Goal: Task Accomplishment & Management: Use online tool/utility

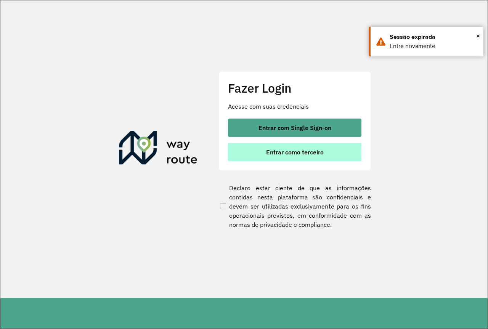
click at [284, 154] on span "Entrar como terceiro" at bounding box center [295, 152] width 58 height 6
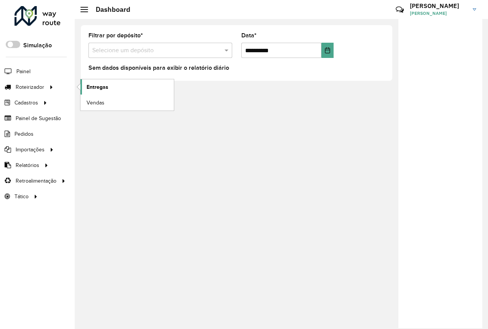
click at [100, 89] on span "Entregas" at bounding box center [98, 87] width 22 height 8
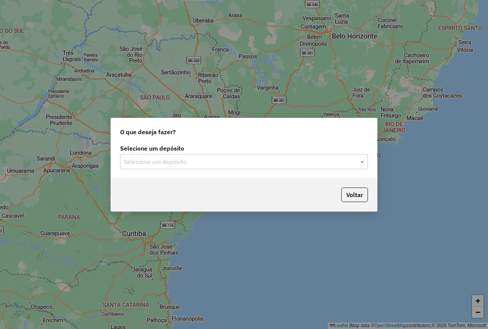
click at [196, 162] on input "text" at bounding box center [236, 162] width 225 height 9
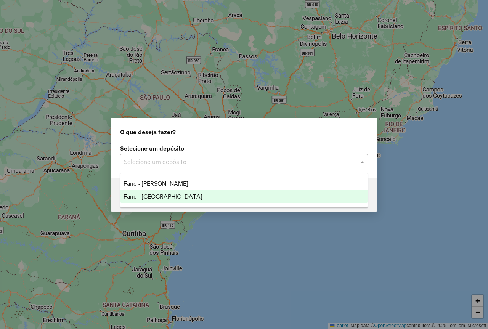
click at [201, 197] on div "Farid - [GEOGRAPHIC_DATA]" at bounding box center [244, 196] width 247 height 13
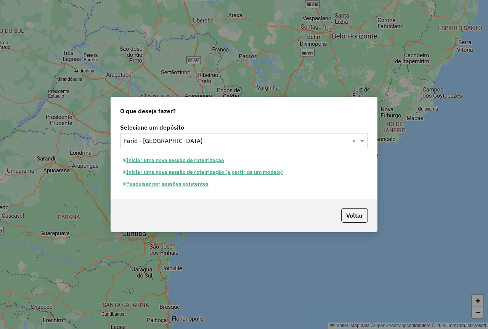
click at [196, 187] on button "Pesquisar por sessões existentes" at bounding box center [166, 184] width 92 height 12
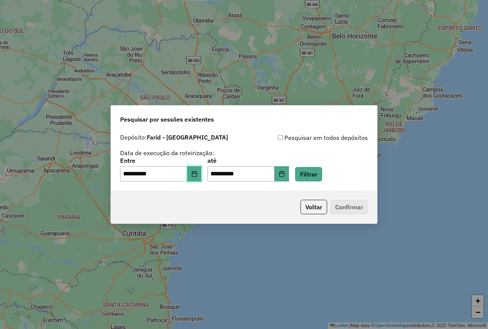
drag, startPoint x: 202, startPoint y: 170, endPoint x: 214, endPoint y: 190, distance: 23.8
click at [201, 170] on button "Choose Date" at bounding box center [194, 173] width 15 height 15
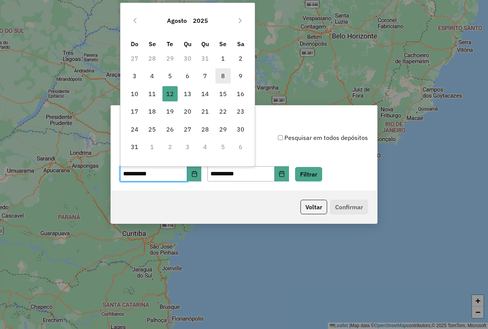
click at [225, 77] on span "8" at bounding box center [223, 75] width 15 height 15
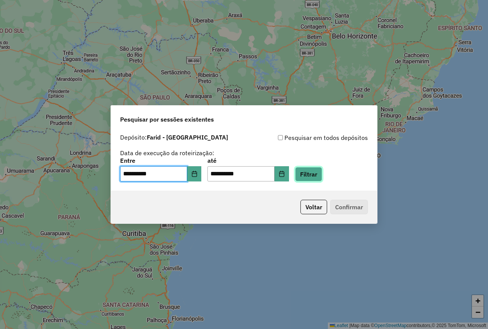
click at [322, 179] on button "Filtrar" at bounding box center [308, 174] width 27 height 15
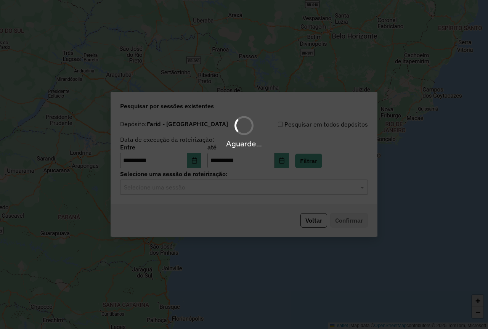
click at [174, 188] on input "text" at bounding box center [236, 187] width 225 height 9
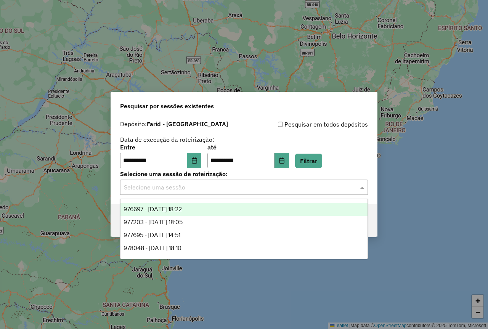
drag, startPoint x: 174, startPoint y: 208, endPoint x: 236, endPoint y: 209, distance: 62.6
click at [177, 208] on span "976697 - 08/08/2025 18:22" at bounding box center [153, 209] width 58 height 6
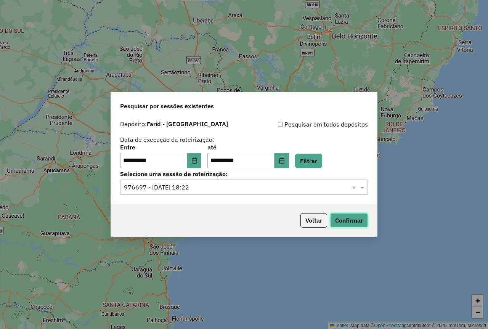
click at [346, 221] on button "Confirmar" at bounding box center [349, 220] width 38 height 15
click at [198, 163] on icon "Choose Date" at bounding box center [195, 161] width 6 height 6
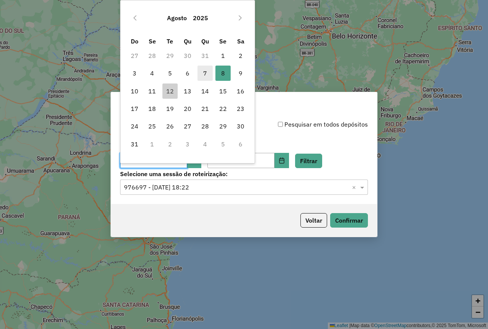
click at [206, 71] on span "7" at bounding box center [205, 73] width 15 height 15
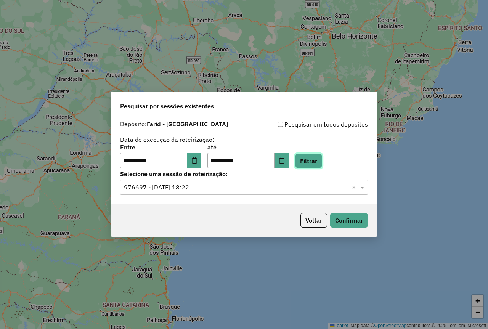
click at [311, 158] on button "Filtrar" at bounding box center [308, 161] width 27 height 15
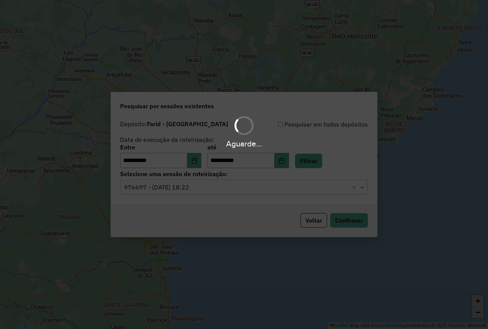
click at [204, 186] on hb-app "**********" at bounding box center [244, 164] width 488 height 329
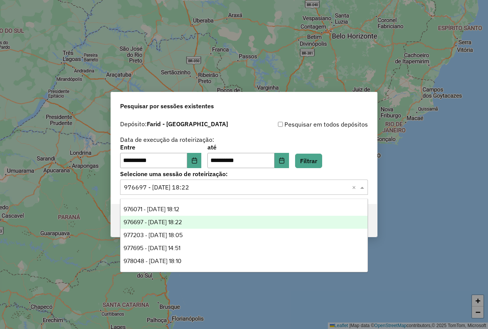
drag, startPoint x: 197, startPoint y: 190, endPoint x: 197, endPoint y: 195, distance: 4.6
click at [197, 190] on input "text" at bounding box center [236, 187] width 225 height 9
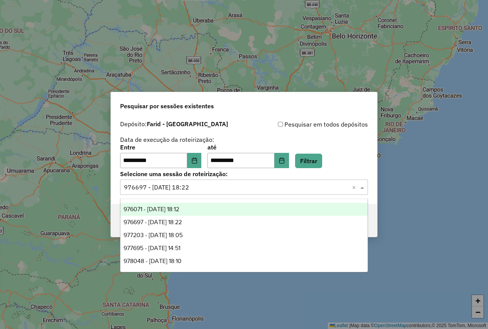
click at [179, 212] on span "976071 - 07/08/2025 18:12" at bounding box center [152, 209] width 56 height 6
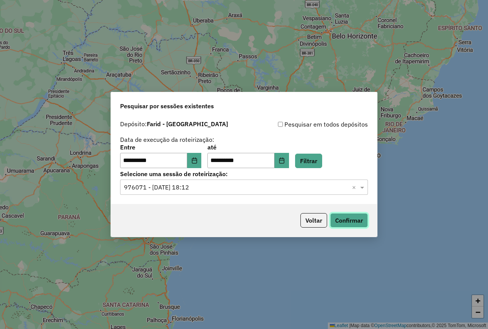
click at [354, 222] on button "Confirmar" at bounding box center [349, 220] width 38 height 15
click at [202, 161] on button "Choose Date" at bounding box center [194, 160] width 15 height 15
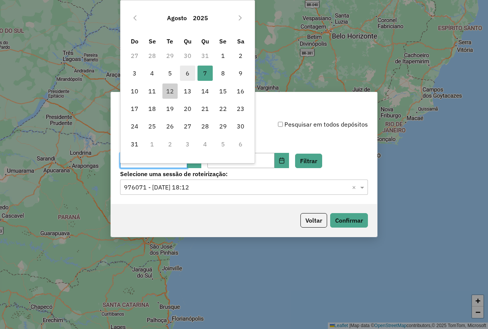
click at [190, 70] on span "6" at bounding box center [187, 73] width 15 height 15
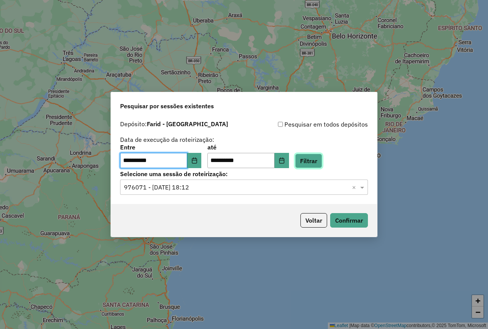
click at [314, 159] on button "Filtrar" at bounding box center [308, 161] width 27 height 15
click at [202, 182] on div "Selecione uma sessão × 976071 - 07/08/2025 18:12 ×" at bounding box center [244, 187] width 248 height 15
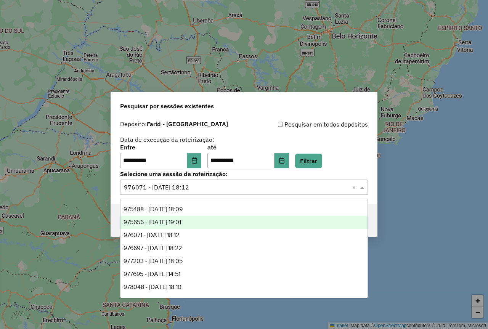
click at [181, 222] on span "975656 - 06/08/2025 19:01" at bounding box center [153, 222] width 58 height 6
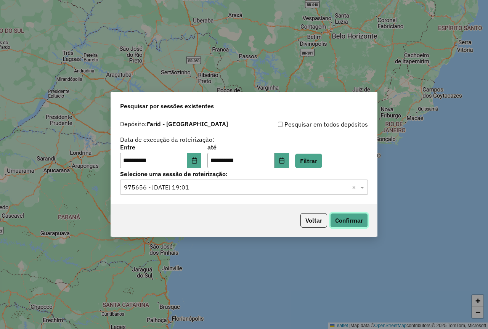
click at [359, 221] on button "Confirmar" at bounding box center [349, 220] width 38 height 15
click at [198, 161] on icon "Choose Date" at bounding box center [195, 161] width 6 height 6
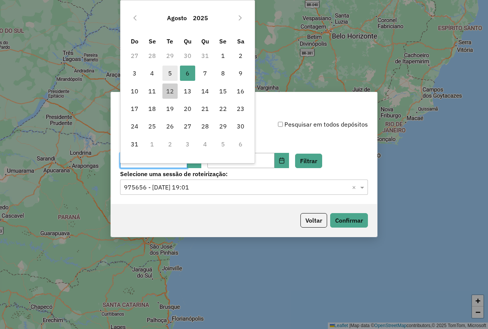
click at [173, 71] on span "5" at bounding box center [170, 73] width 15 height 15
type input "**********"
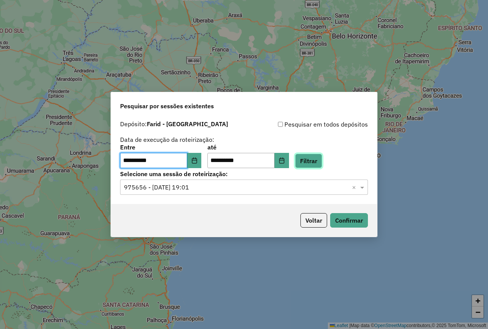
click at [319, 161] on button "Filtrar" at bounding box center [308, 161] width 27 height 15
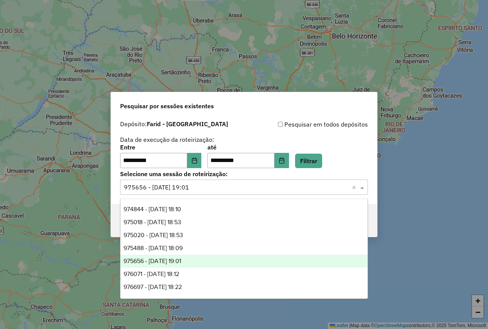
click at [268, 185] on input "text" at bounding box center [236, 187] width 225 height 9
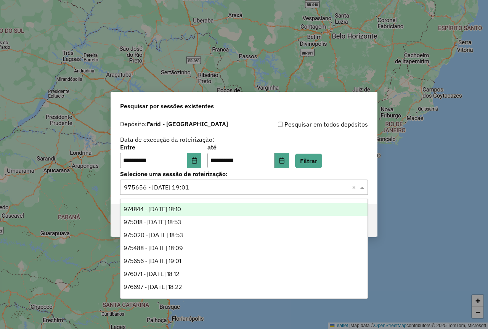
click at [240, 208] on div "974844 - 05/08/2025 18:10" at bounding box center [244, 209] width 247 height 13
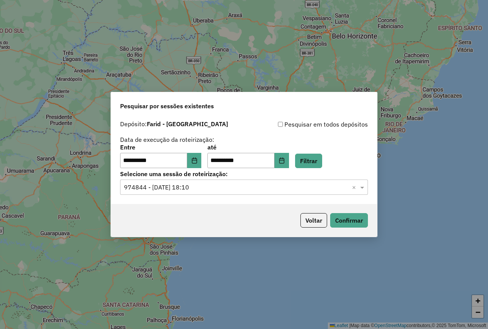
click at [238, 190] on input "text" at bounding box center [236, 187] width 225 height 9
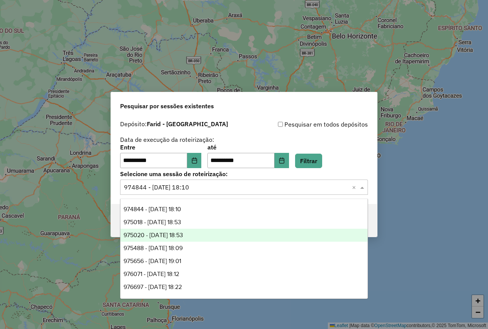
click at [201, 235] on div "975020 - 05/08/2025 18:53" at bounding box center [244, 235] width 247 height 13
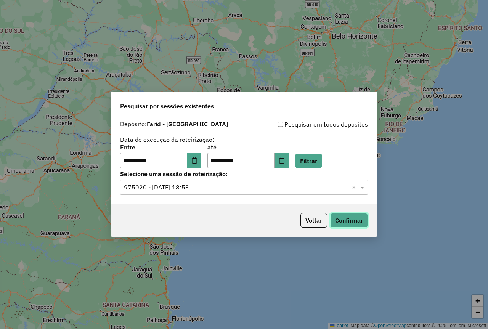
click at [352, 215] on button "Confirmar" at bounding box center [349, 220] width 38 height 15
click at [205, 190] on input "text" at bounding box center [236, 187] width 225 height 9
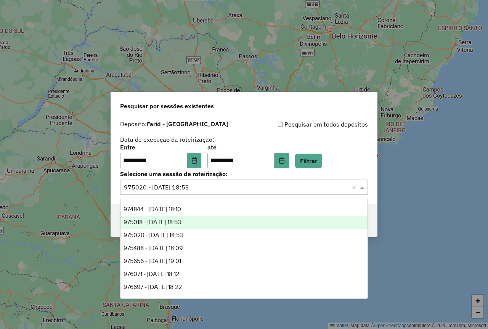
click at [201, 221] on div "975018 - 05/08/2025 18:53" at bounding box center [244, 222] width 247 height 13
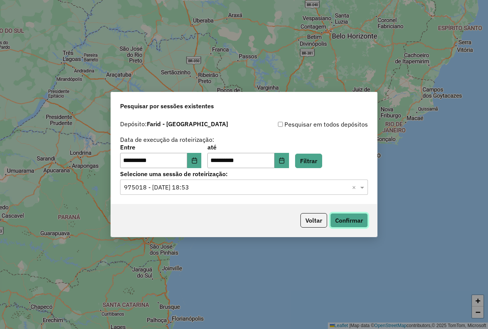
click at [352, 219] on button "Confirmar" at bounding box center [349, 220] width 38 height 15
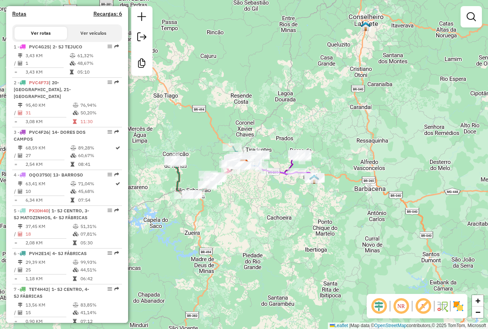
scroll to position [267, 0]
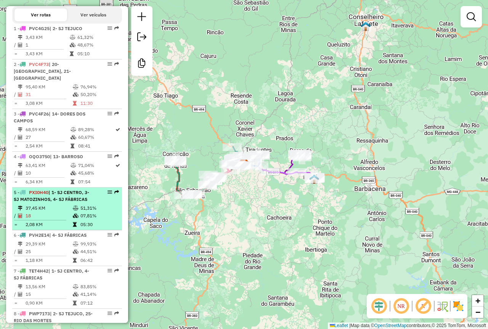
click at [69, 203] on div "5 - PXI0H40 | 1- SJ CENTRO, 3- SJ MATOZINHOS, 4- SJ FÁBRICAS" at bounding box center [54, 196] width 81 height 14
select select "**********"
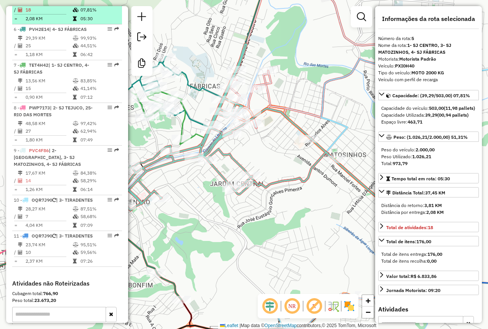
scroll to position [496, 0]
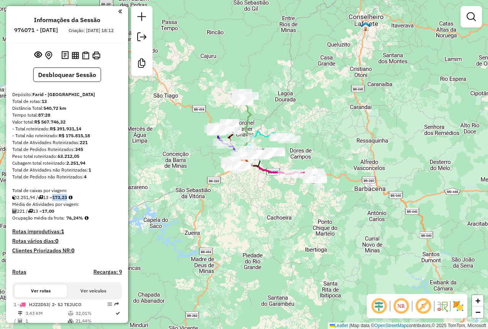
drag, startPoint x: 89, startPoint y: 205, endPoint x: 58, endPoint y: 207, distance: 30.6
click at [58, 201] on div "2.251,94 / 13 = 173,23" at bounding box center [67, 197] width 110 height 7
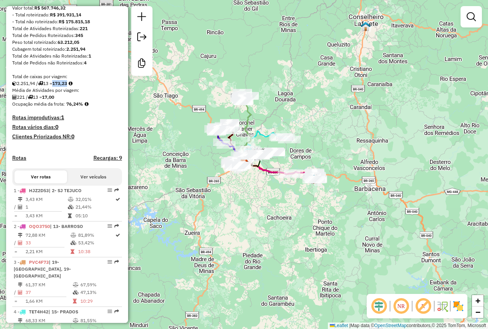
scroll to position [114, 0]
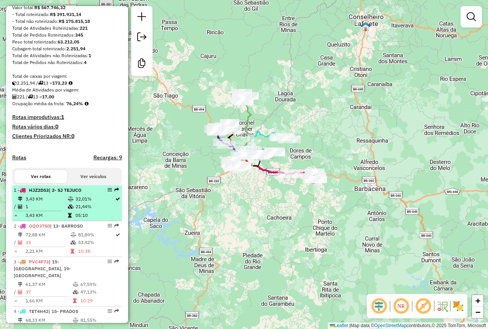
click at [63, 201] on li "1 - HJZ2D53 | 2- SJ TEJUCO 3,43 KM 32,01% / 1 21,44% = 3,43 KM 05:10" at bounding box center [67, 203] width 110 height 36
select select "**********"
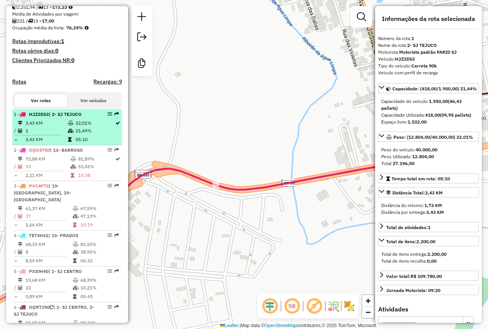
scroll to position [191, 0]
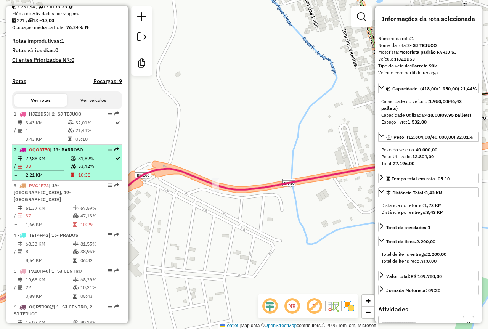
click at [63, 171] on td at bounding box center [42, 170] width 56 height 1
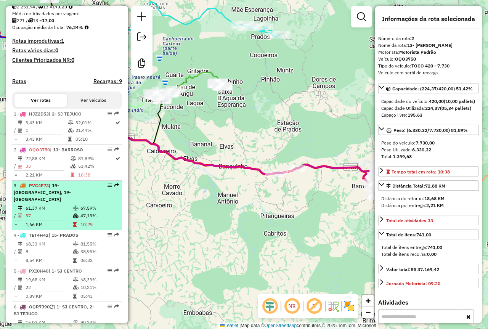
click at [63, 200] on span "| 19- RITÁPOLIS, 19- SÃO GONÇALO DO AMARANTE" at bounding box center [42, 192] width 57 height 19
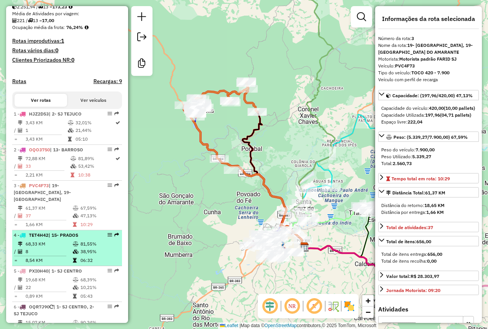
drag, startPoint x: 71, startPoint y: 245, endPoint x: 72, endPoint y: 254, distance: 8.8
click at [73, 245] on icon at bounding box center [76, 244] width 6 height 5
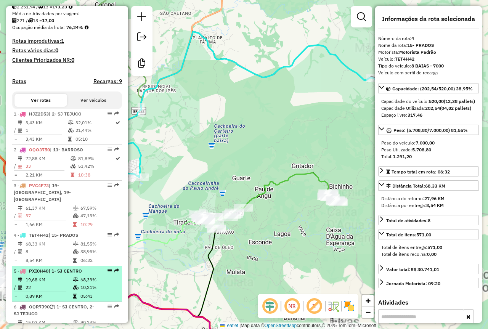
click at [74, 268] on span "| 1- SJ CENTRO" at bounding box center [65, 271] width 34 height 6
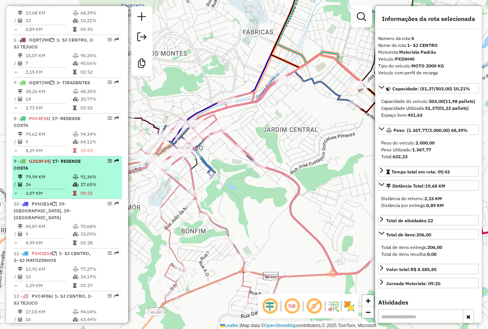
scroll to position [611, 0]
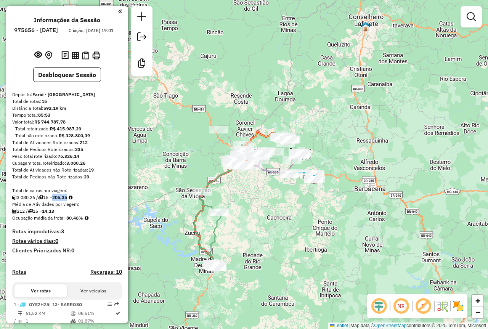
drag, startPoint x: 85, startPoint y: 205, endPoint x: 58, endPoint y: 203, distance: 27.5
click at [58, 201] on div "3.080,26 / 15 = 205,35" at bounding box center [67, 197] width 110 height 7
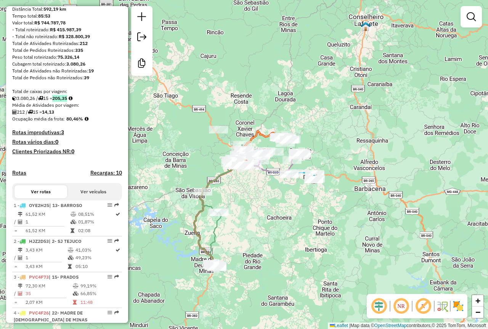
scroll to position [114, 0]
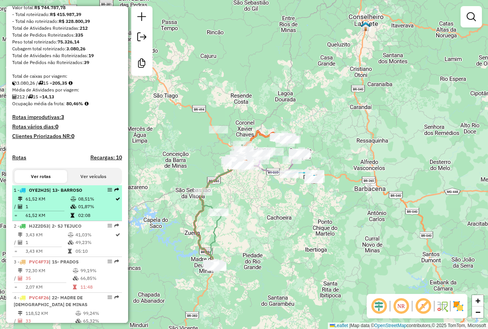
click at [67, 203] on td "61,52 KM" at bounding box center [47, 199] width 45 height 8
select select "**********"
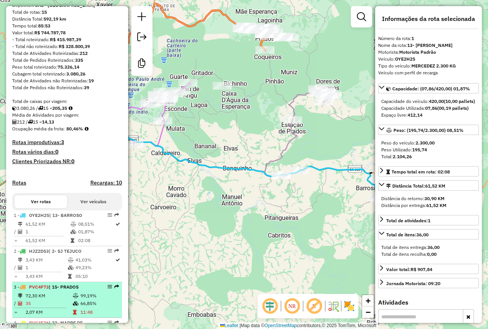
scroll to position [0, 0]
